Goal: Find specific page/section: Find specific page/section

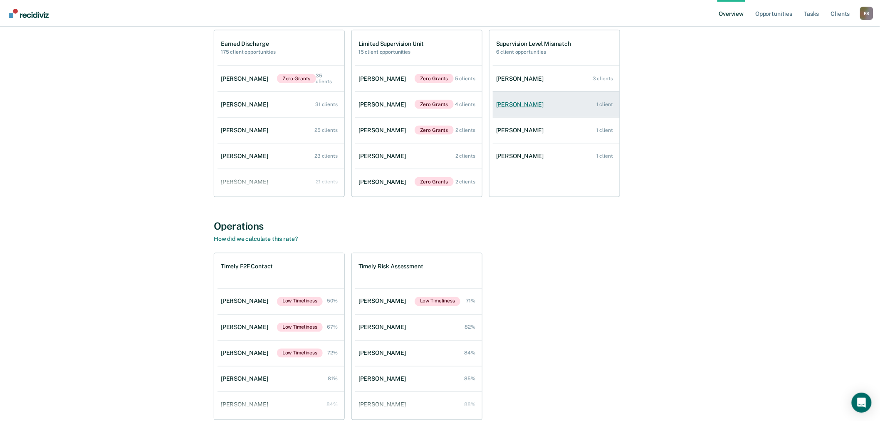
scroll to position [462, 0]
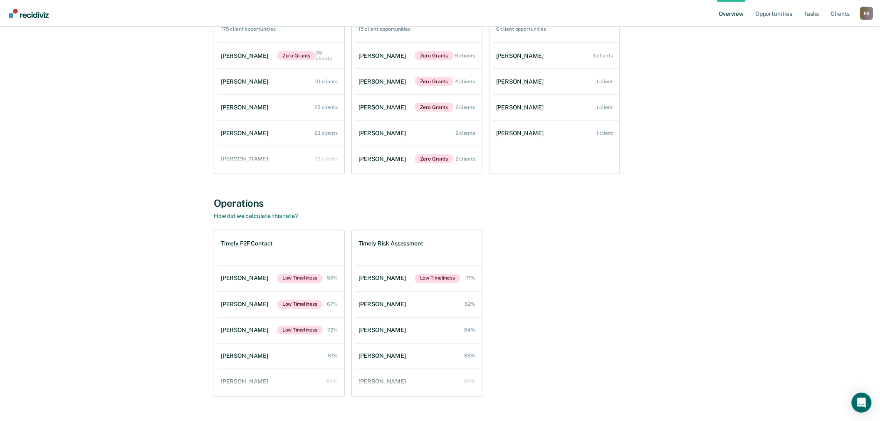
click at [864, 13] on div "F S" at bounding box center [866, 13] width 13 height 13
click at [822, 55] on link "Go to Operations" at bounding box center [833, 53] width 67 height 7
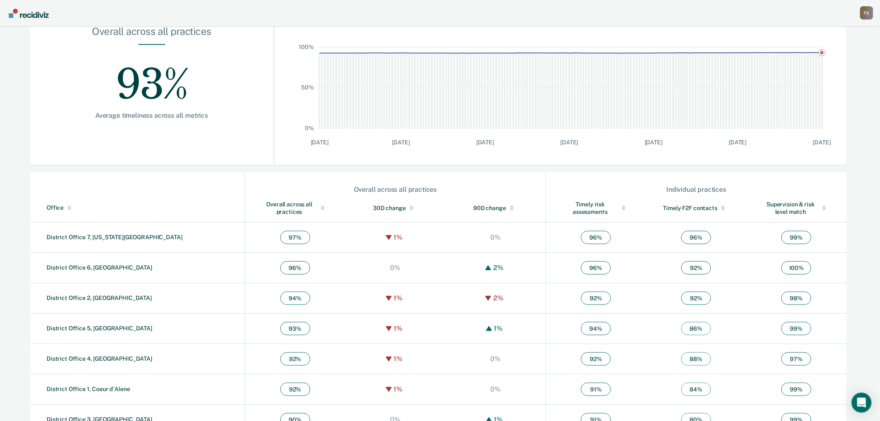
scroll to position [159, 0]
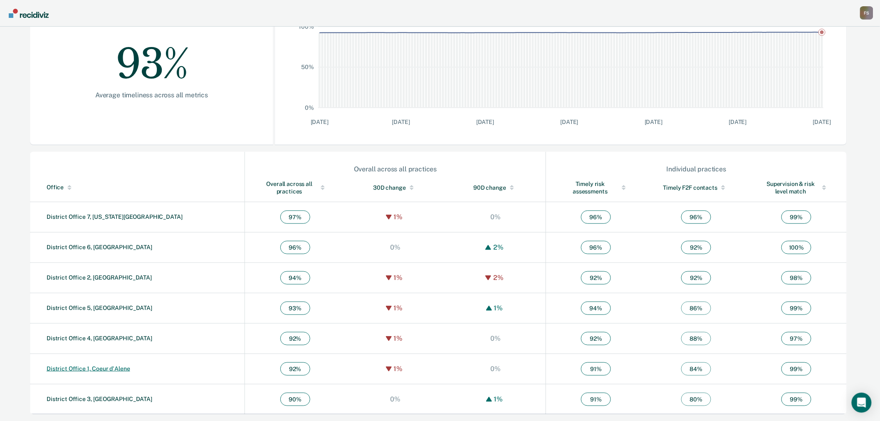
click at [100, 367] on link "District Office 1, Coeur d'Alene" at bounding box center [89, 368] width 84 height 7
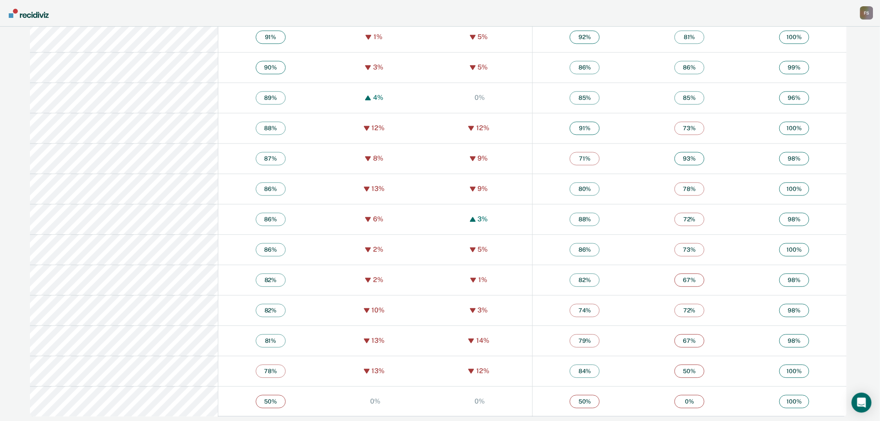
scroll to position [706, 0]
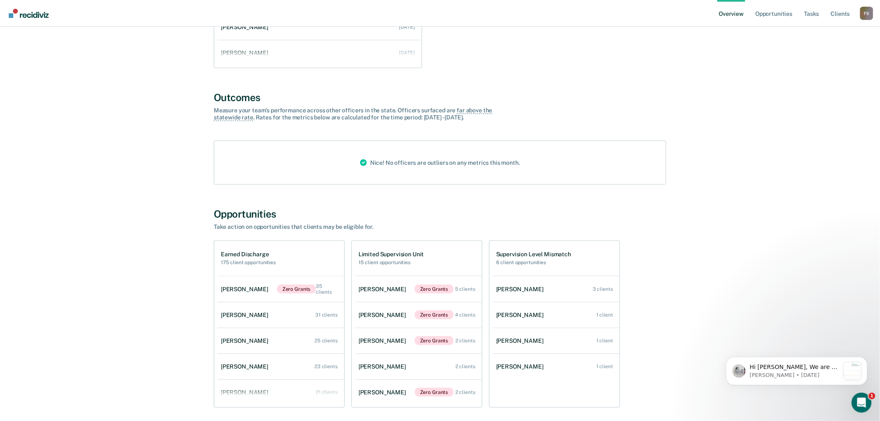
scroll to position [231, 0]
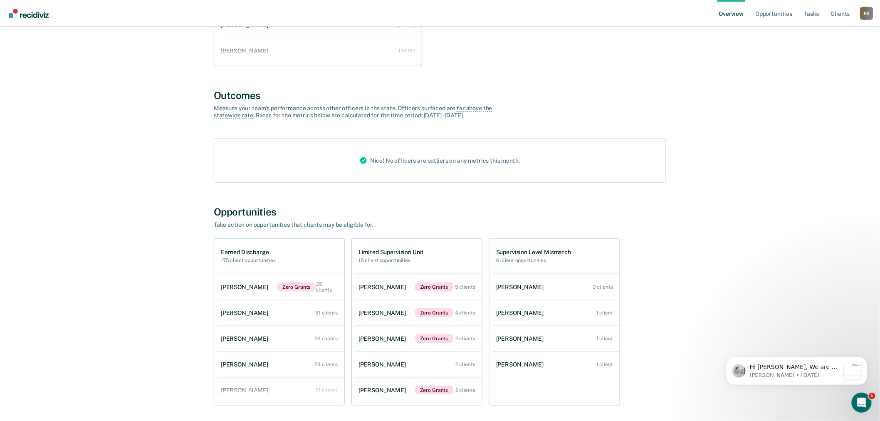
click at [866, 17] on div "F S" at bounding box center [866, 13] width 13 height 13
click at [828, 51] on link "Go to Operations" at bounding box center [833, 53] width 67 height 7
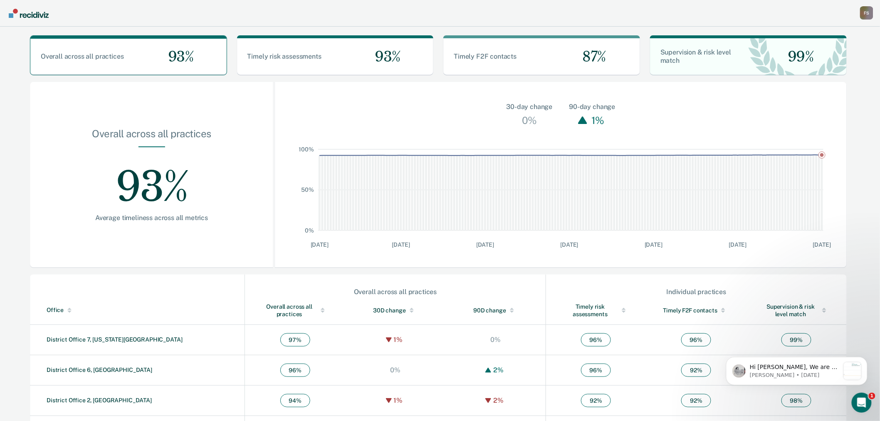
scroll to position [159, 0]
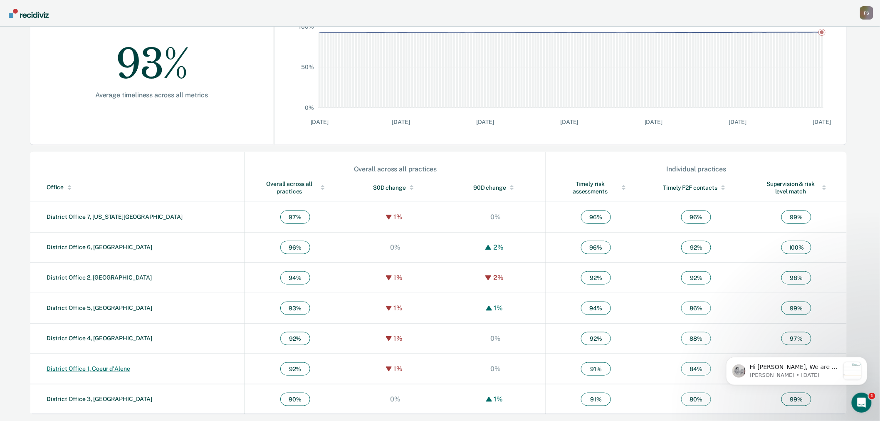
click at [107, 370] on link "District Office 1, Coeur d'Alene" at bounding box center [89, 368] width 84 height 7
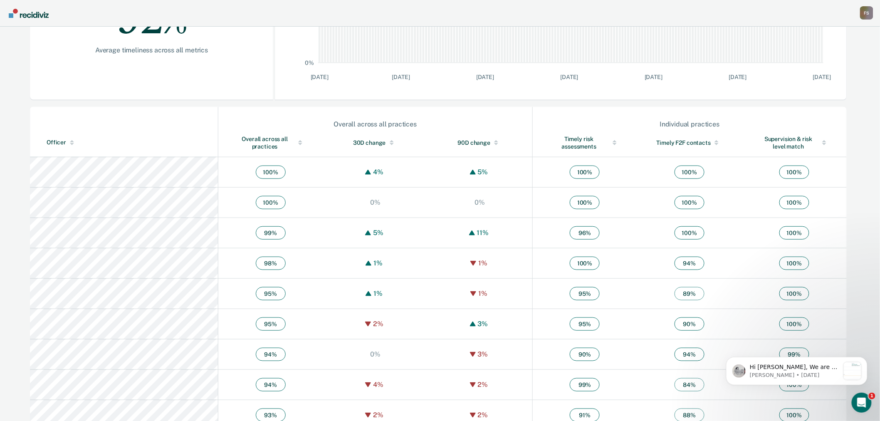
scroll to position [198, 0]
